Goal: Download file/media

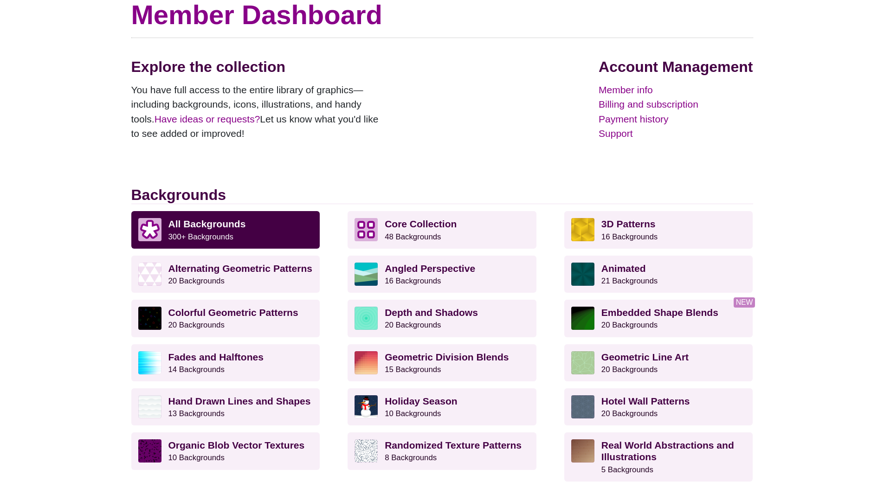
scroll to position [93, 0]
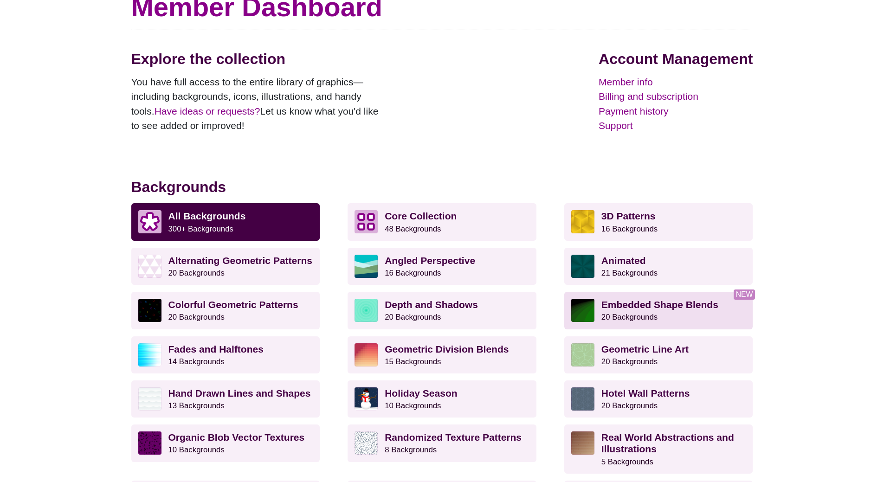
click at [636, 319] on small "20 Backgrounds" at bounding box center [629, 317] width 56 height 9
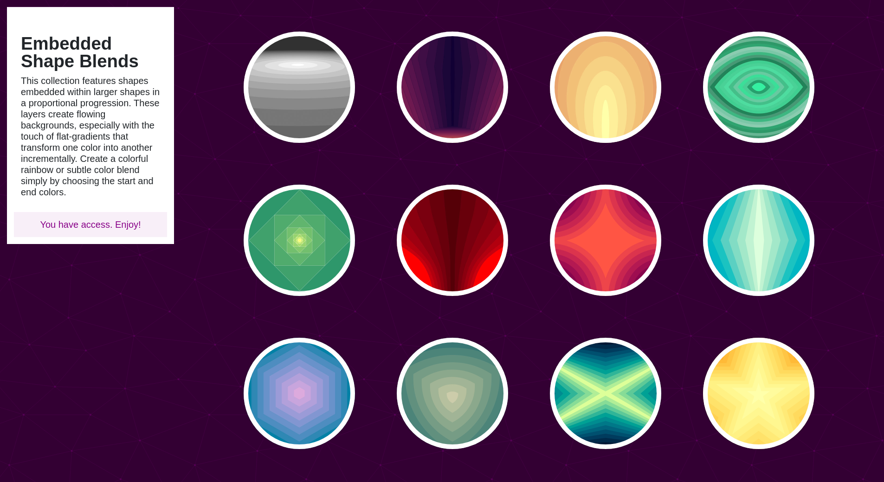
scroll to position [232, 0]
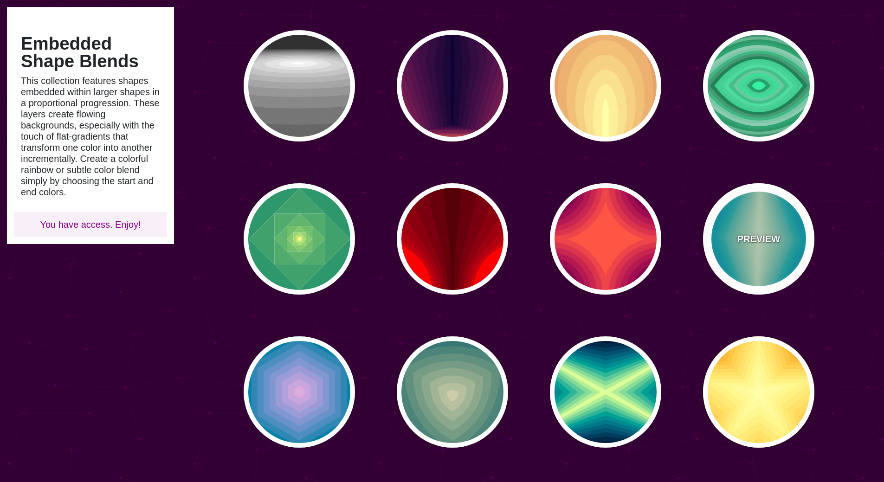
click at [770, 241] on p "PREVIEW" at bounding box center [758, 239] width 43 height 14
type input "#220088"
type input "#DDFFDD"
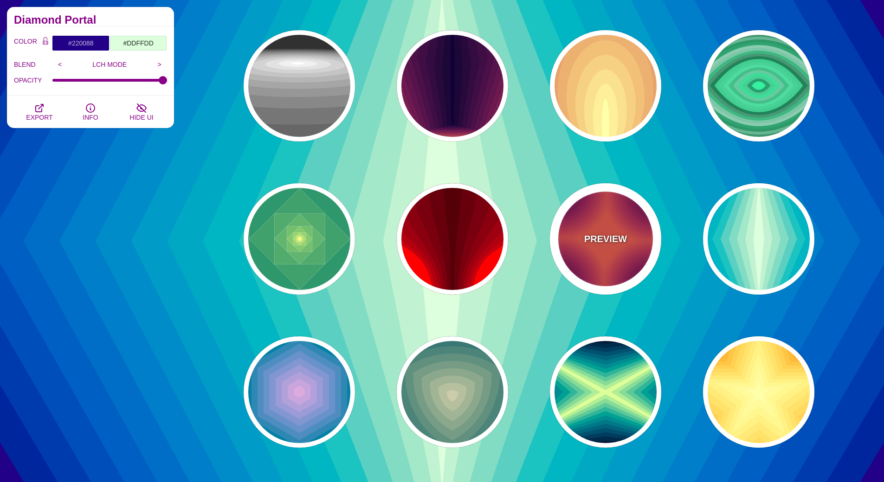
click at [609, 232] on p "PREVIEW" at bounding box center [605, 239] width 43 height 14
type input "#FF5544"
type input "#330033"
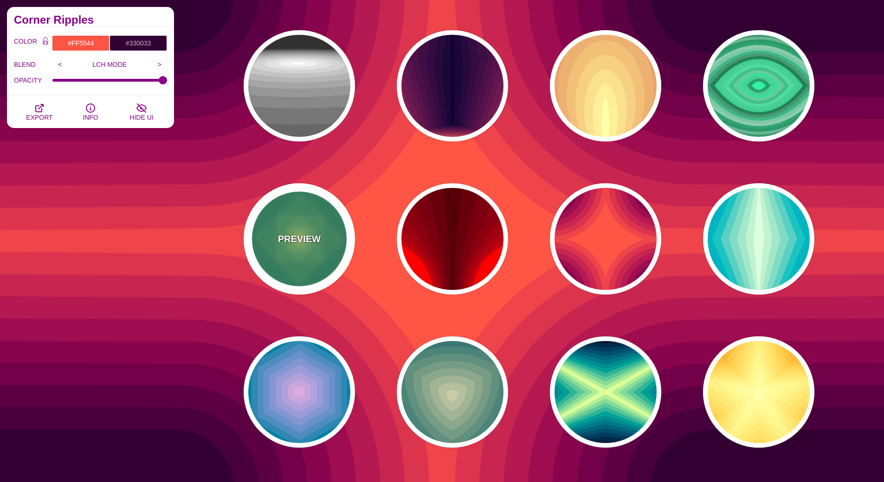
click at [317, 256] on div "PREVIEW" at bounding box center [299, 238] width 111 height 111
type input "#008266"
type input "#FFFF70"
type input "#FFFFFF"
type input "0"
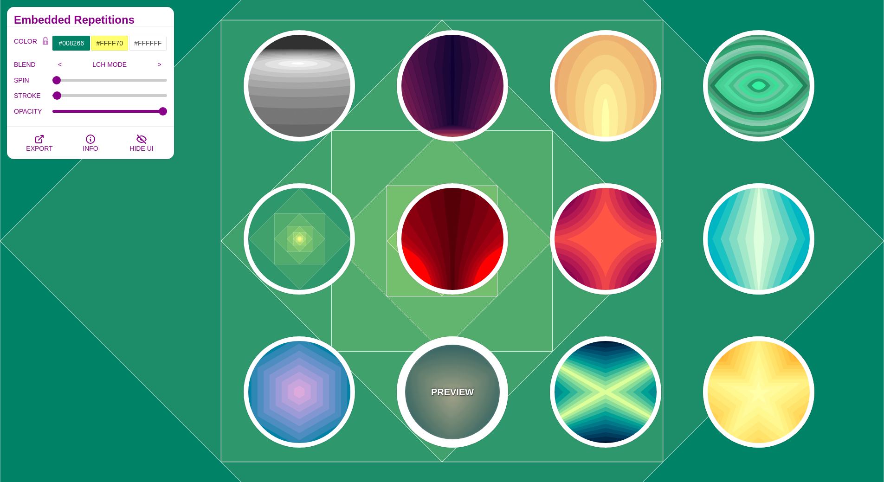
click at [433, 390] on p "PREVIEW" at bounding box center [452, 392] width 43 height 14
type input "#001133"
type input "#CCCCAA"
type input "1"
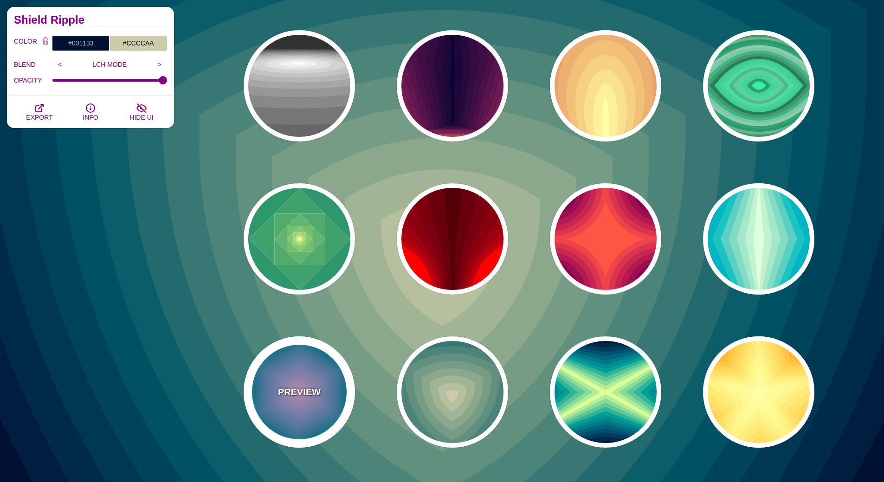
click at [287, 387] on p "PREVIEW" at bounding box center [299, 392] width 43 height 14
type input "#004422"
type input "#DDAADD"
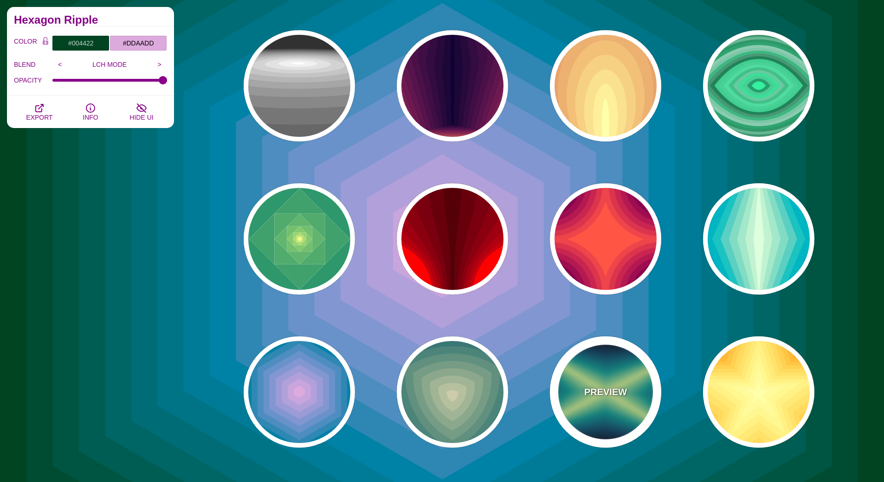
click at [629, 396] on div "PREVIEW" at bounding box center [605, 391] width 111 height 111
type input "#000022"
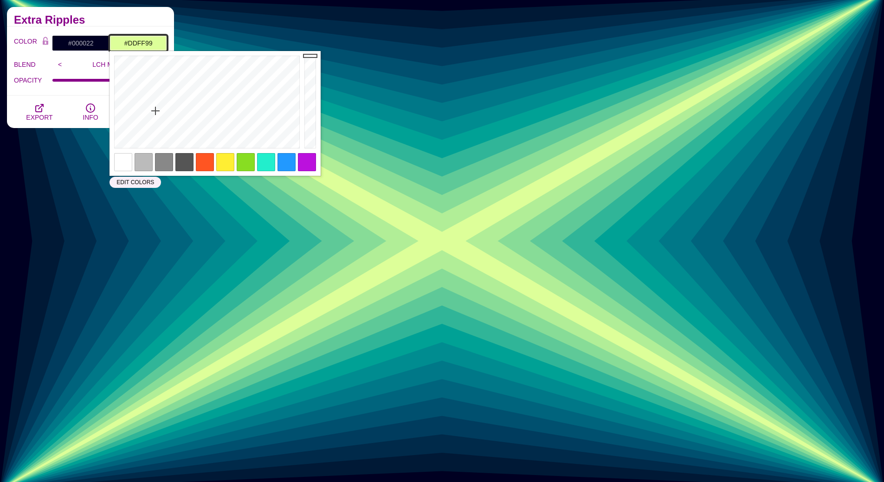
click at [144, 42] on input "#DDFF99" at bounding box center [138, 43] width 58 height 16
paste input "236092"
type input "#236092"
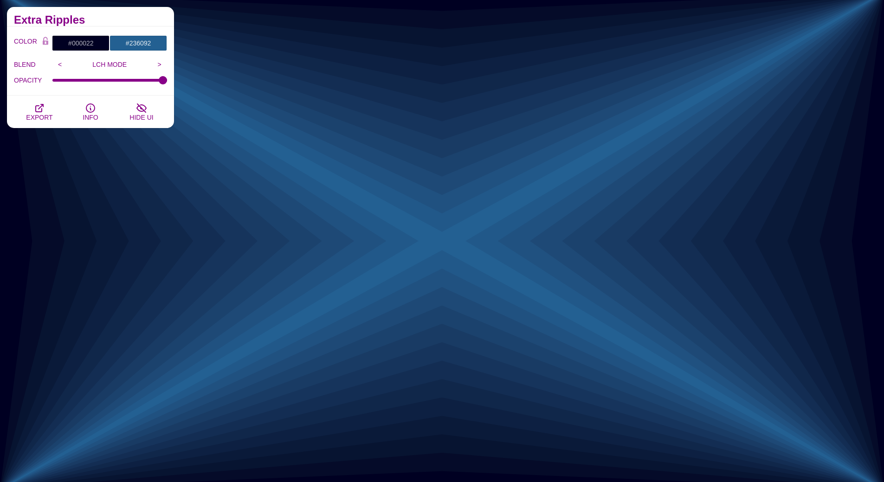
click at [63, 196] on div "Embedded Shape Blends This collection features shapes embedded within larger sh…" at bounding box center [90, 350] width 181 height 738
click at [36, 110] on icon "button" at bounding box center [39, 107] width 7 height 7
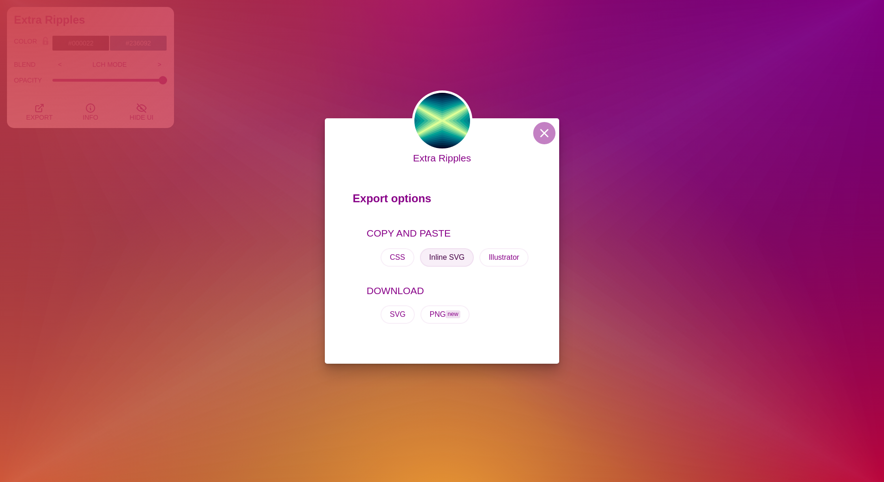
click at [454, 258] on button "Inline SVG" at bounding box center [447, 257] width 54 height 19
click at [796, 65] on div "Extra Ripples Export options COPY AND PASTE CSS Inline SVG Illustrator DOWNLOAD…" at bounding box center [442, 241] width 884 height 482
